Goal: Information Seeking & Learning: Check status

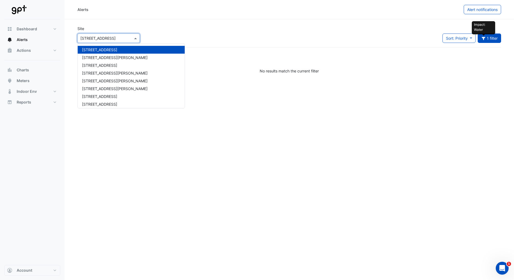
click at [136, 38] on span at bounding box center [136, 38] width 7 height 6
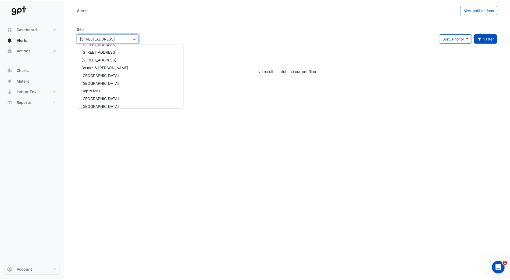
scroll to position [54, 0]
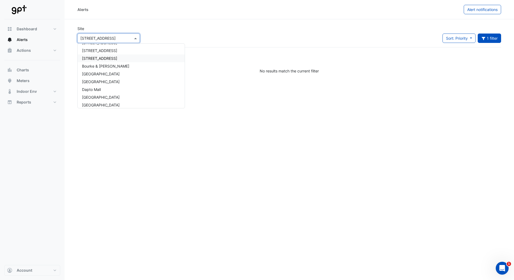
click at [117, 58] on span "[STREET_ADDRESS]" at bounding box center [99, 58] width 35 height 5
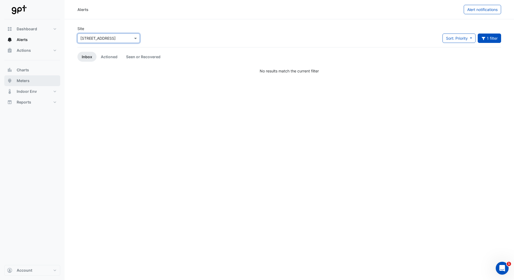
click at [23, 80] on span "Meters" at bounding box center [23, 80] width 13 height 5
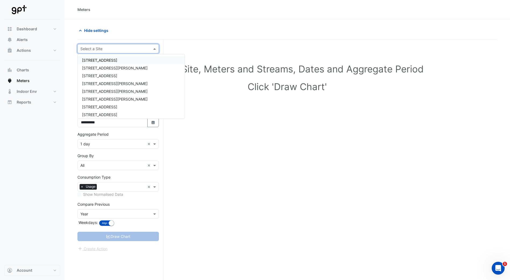
click at [154, 48] on span at bounding box center [155, 49] width 7 height 6
click at [114, 68] on span "[STREET_ADDRESS]" at bounding box center [99, 69] width 35 height 5
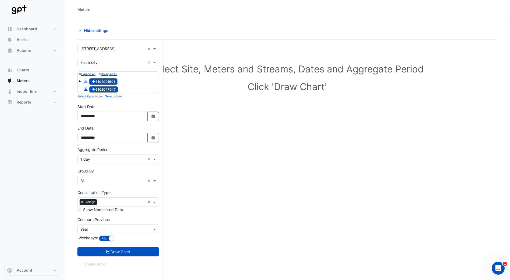
click at [227, 125] on div "Select Site, Meters and Streams, Dates and Aggregate Period Click 'Draw Chart'" at bounding box center [286, 173] width 419 height 255
click at [81, 81] on span at bounding box center [80, 81] width 2 height 2
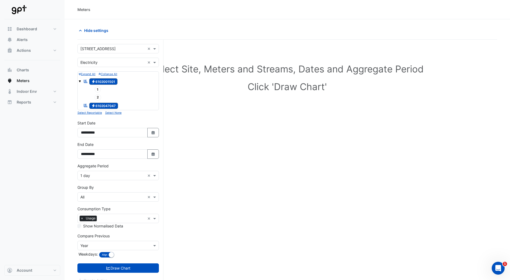
click at [80, 82] on span at bounding box center [80, 81] width 2 height 2
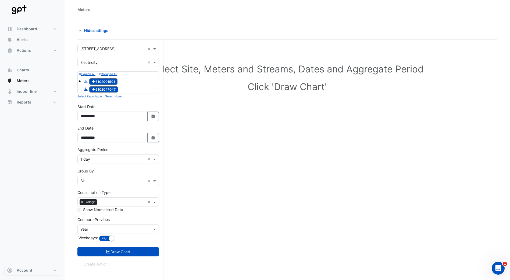
click at [98, 89] on span "Electricity 6102047047" at bounding box center [103, 89] width 29 height 6
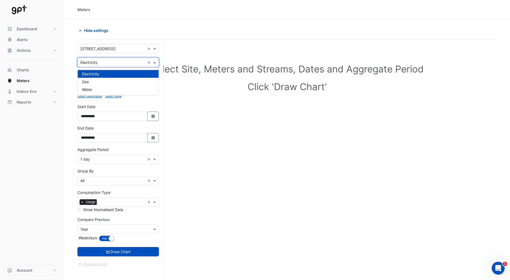
click at [154, 63] on span at bounding box center [155, 63] width 7 height 6
click at [111, 81] on div "Gas" at bounding box center [118, 82] width 81 height 8
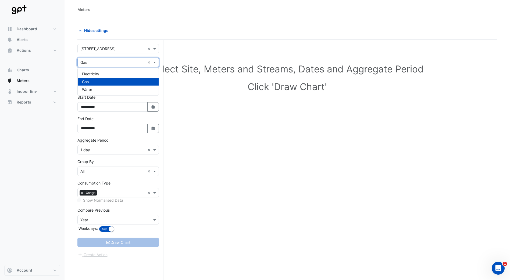
click at [157, 63] on span at bounding box center [155, 63] width 7 height 6
click at [100, 90] on div "Water" at bounding box center [118, 90] width 81 height 8
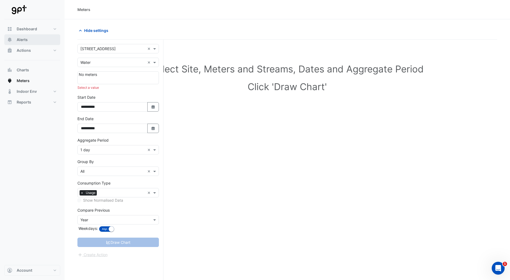
click at [24, 41] on span "Alerts" at bounding box center [22, 39] width 11 height 5
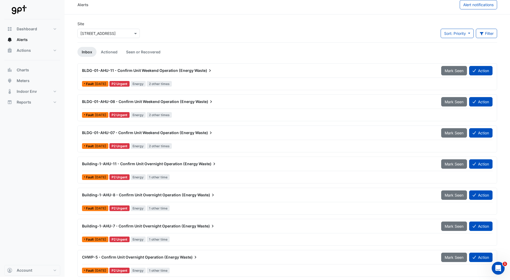
scroll to position [6, 0]
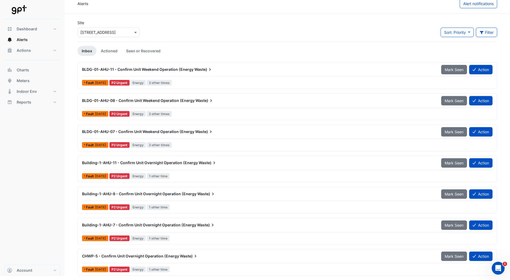
click at [172, 163] on span "Building-1-AHU-11 - Confirm Unit Overnight Operation (Energy" at bounding box center [140, 163] width 116 height 5
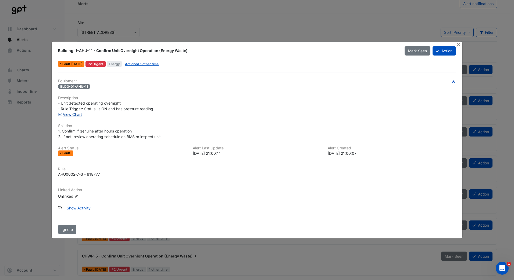
click at [73, 116] on link "View Chart" at bounding box center [70, 114] width 24 height 5
